Goal: Information Seeking & Learning: Learn about a topic

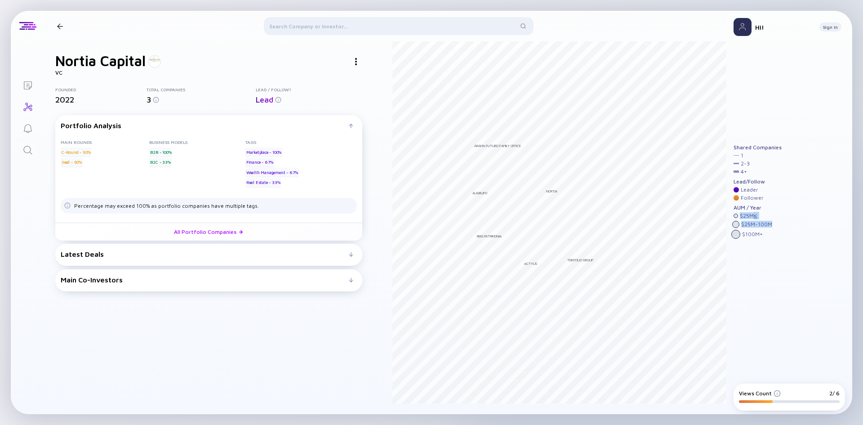
drag, startPoint x: 739, startPoint y: 218, endPoint x: 737, endPoint y: 230, distance: 11.9
click at [737, 230] on div "AUM / Year $ 25M ≤ $ 25M - 100M $ 100M +" at bounding box center [758, 221] width 48 height 34
click at [735, 234] on div at bounding box center [735, 234] width 9 height 9
click at [230, 272] on div "Main Co-Investors # investors investing before [PERSON_NAME] : [PERSON_NAME] in…" at bounding box center [208, 280] width 307 height 22
click at [235, 226] on link "All Portfolio Companies" at bounding box center [208, 231] width 307 height 18
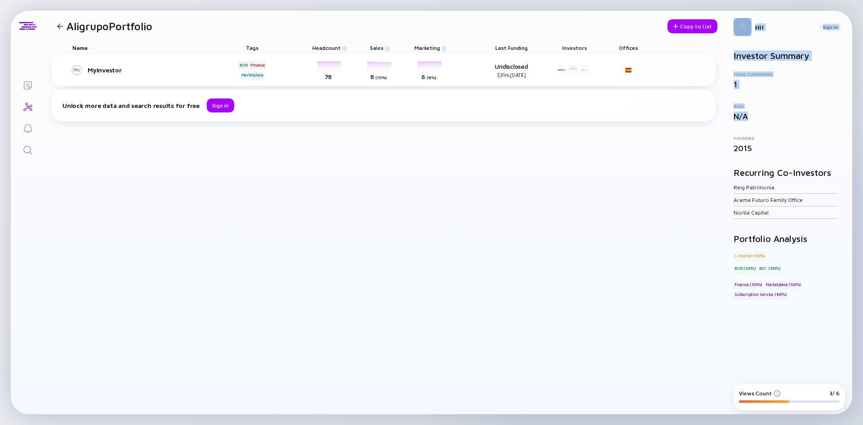
drag, startPoint x: 749, startPoint y: 117, endPoint x: 718, endPoint y: 97, distance: 36.6
click at [718, 97] on div "Lists Aligrupo Portfolio Copy to List Name Tags Headcount Sales Marketing Last …" at bounding box center [431, 212] width 841 height 403
click at [768, 105] on div "AUM" at bounding box center [789, 105] width 111 height 5
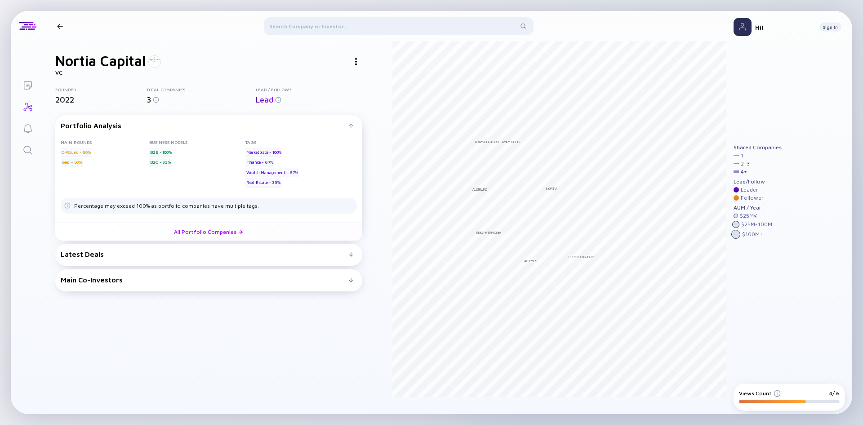
click at [60, 24] on div at bounding box center [60, 26] width 6 height 6
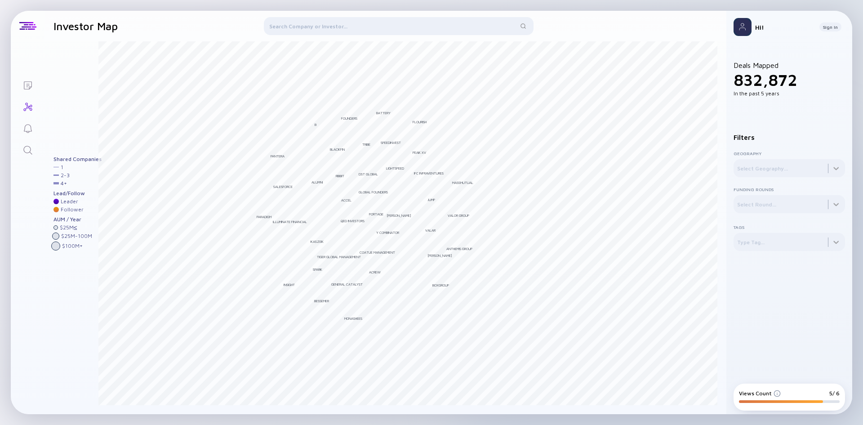
click at [320, 28] on div at bounding box center [399, 28] width 270 height 22
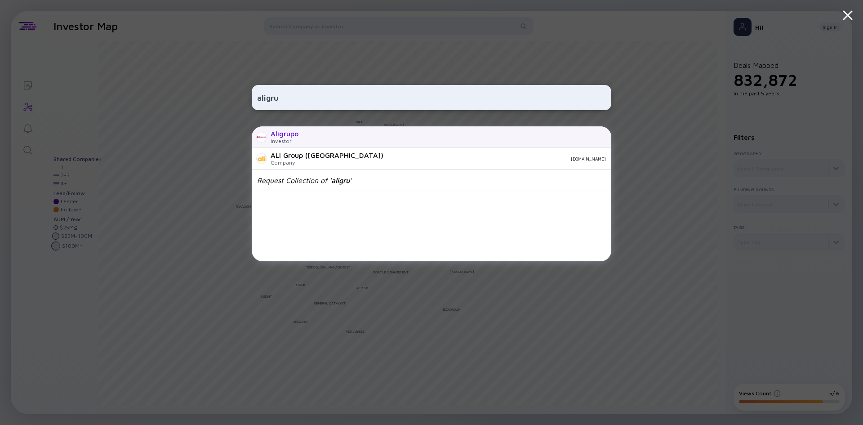
type input "aligru"
click at [321, 145] on div "Aligrupo Investor" at bounding box center [432, 137] width 360 height 22
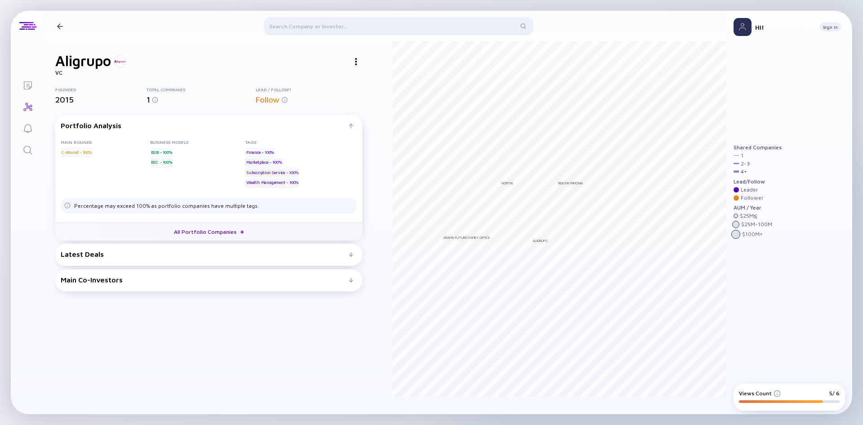
click at [198, 225] on link "All Portfolio Companies" at bounding box center [208, 231] width 307 height 18
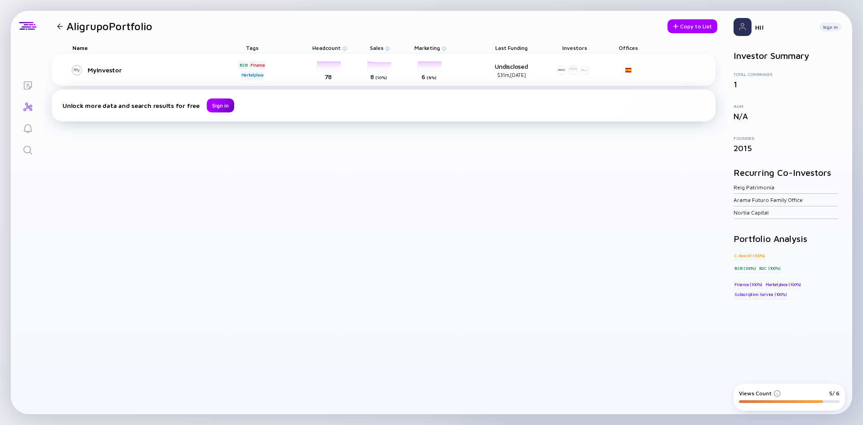
click at [213, 110] on div "Sign in" at bounding box center [220, 105] width 27 height 14
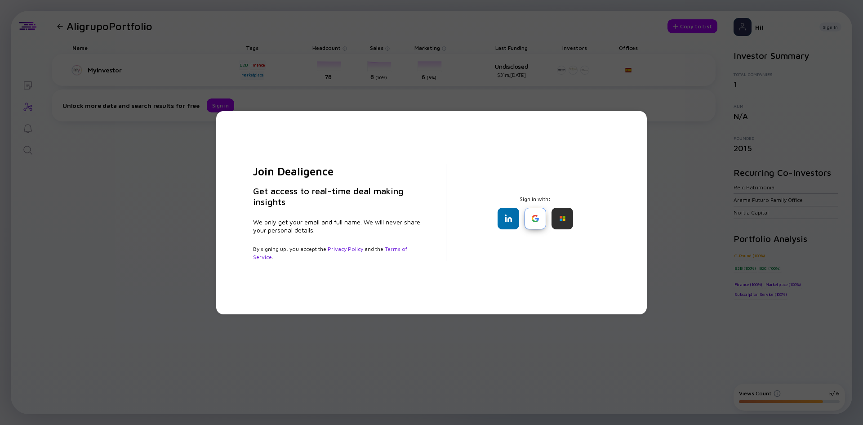
click at [543, 225] on div at bounding box center [536, 219] width 22 height 22
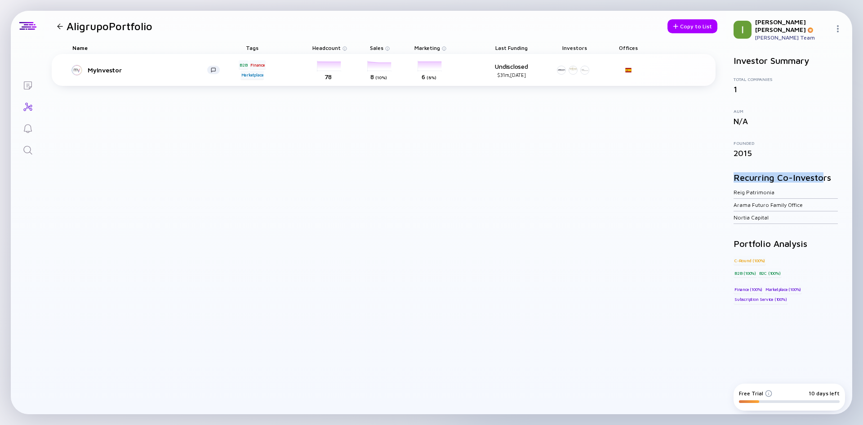
drag, startPoint x: 736, startPoint y: 174, endPoint x: 820, endPoint y: 171, distance: 83.7
click at [820, 172] on h2 "Recurring Co-Investors" at bounding box center [789, 177] width 111 height 10
click at [821, 175] on h2 "Recurring Co-Investors" at bounding box center [789, 177] width 111 height 10
click at [744, 189] on link "Reig Patrimonia" at bounding box center [754, 192] width 41 height 7
click at [755, 214] on link "Nortia Capital" at bounding box center [751, 217] width 35 height 7
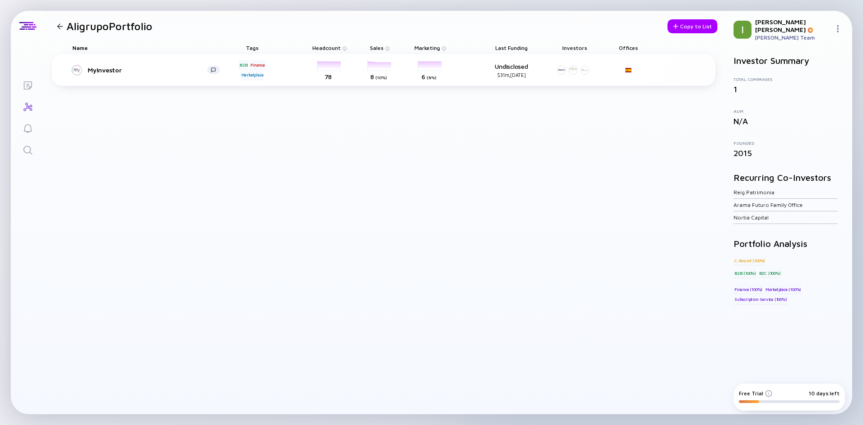
click at [61, 20] on div "Aligrupo Portfolio" at bounding box center [102, 26] width 99 height 13
click at [60, 27] on div at bounding box center [60, 26] width 6 height 6
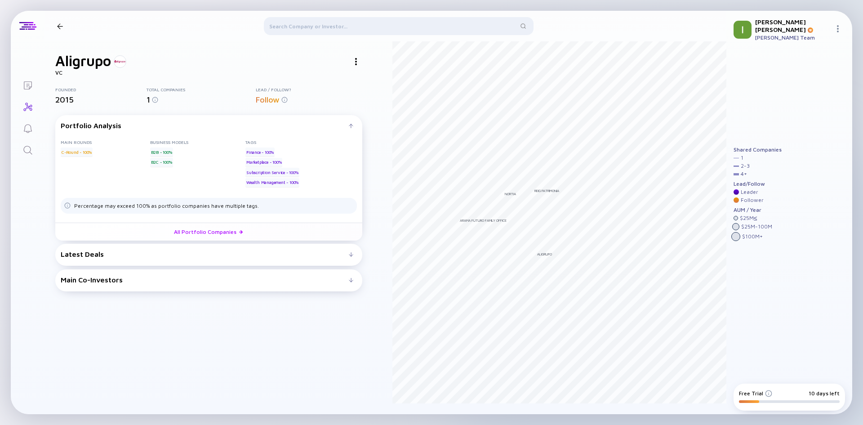
click at [401, 25] on div at bounding box center [399, 28] width 270 height 22
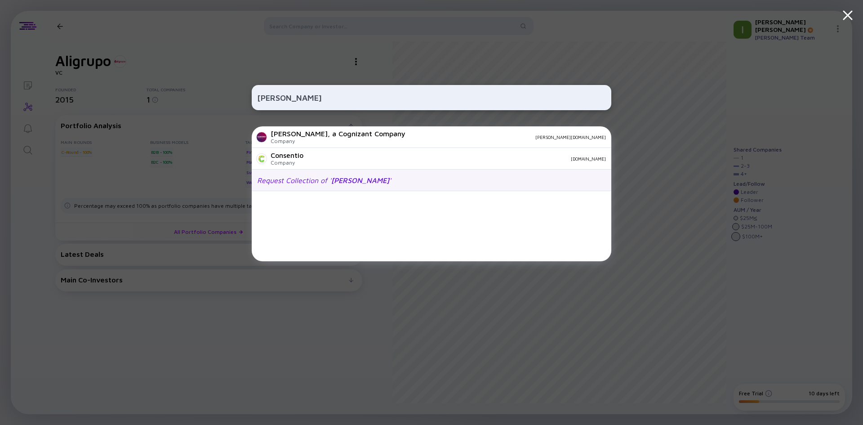
type input "[PERSON_NAME]"
click at [320, 188] on div "Request Collection of ' [PERSON_NAME] '" at bounding box center [432, 180] width 360 height 22
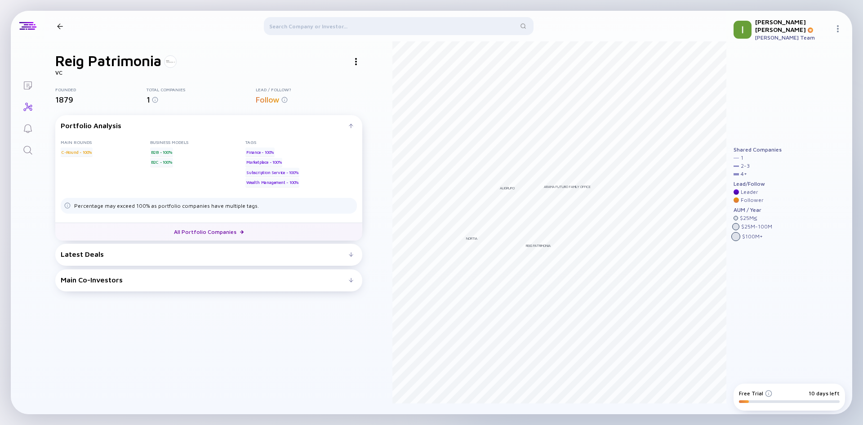
click at [215, 229] on link "All Portfolio Companies" at bounding box center [208, 231] width 307 height 18
click at [245, 234] on link "All Portfolio Companies" at bounding box center [208, 231] width 307 height 18
